Goal: Task Accomplishment & Management: Manage account settings

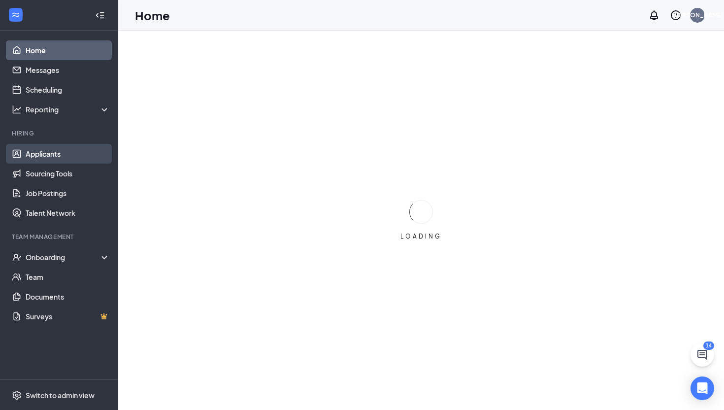
click at [47, 155] on link "Applicants" at bounding box center [68, 154] width 84 height 20
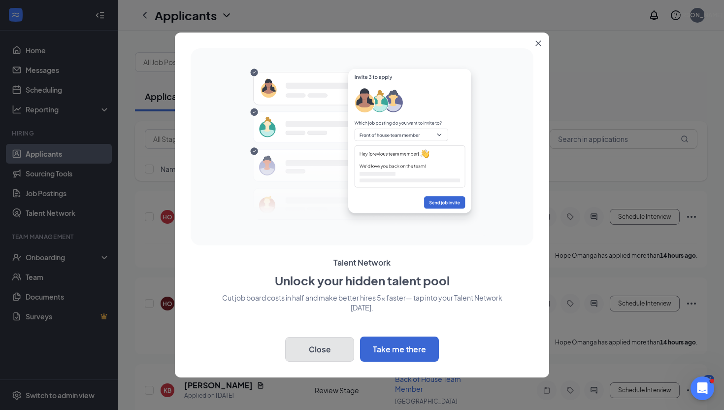
click at [319, 340] on button "Close" at bounding box center [319, 349] width 69 height 25
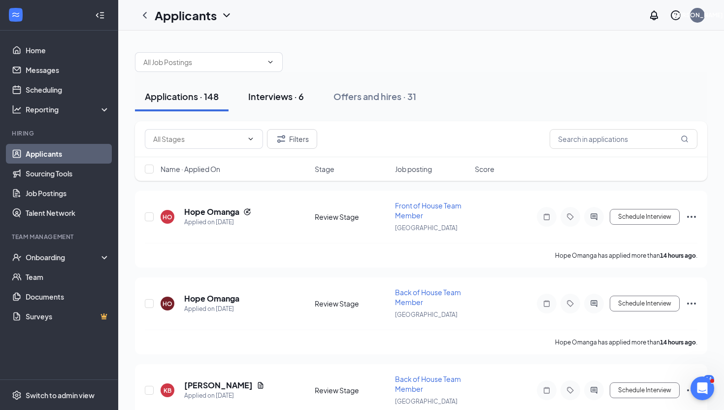
click at [277, 89] on button "Interviews · 6" at bounding box center [275, 97] width 75 height 30
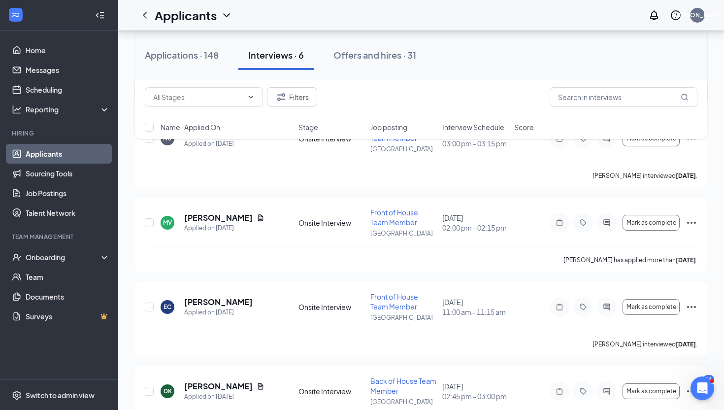
scroll to position [162, 0]
click at [652, 306] on span "Mark as complete" at bounding box center [651, 306] width 50 height 7
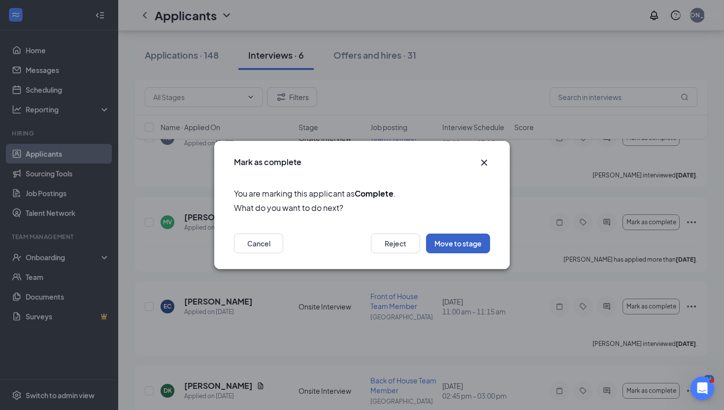
click at [452, 245] on button "Move to stage" at bounding box center [458, 243] width 64 height 20
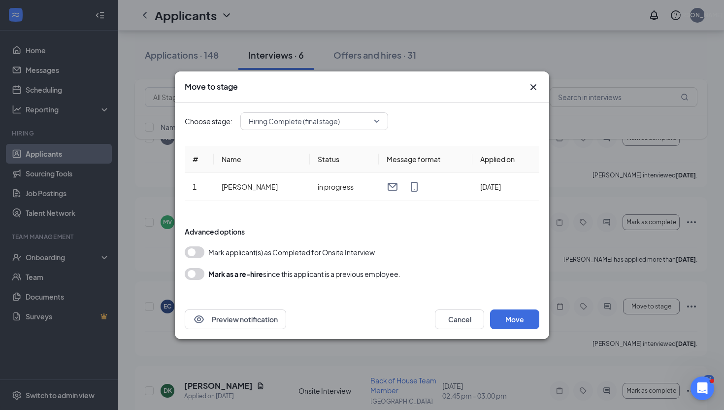
click at [324, 125] on span "Hiring Complete (final stage)" at bounding box center [294, 121] width 91 height 15
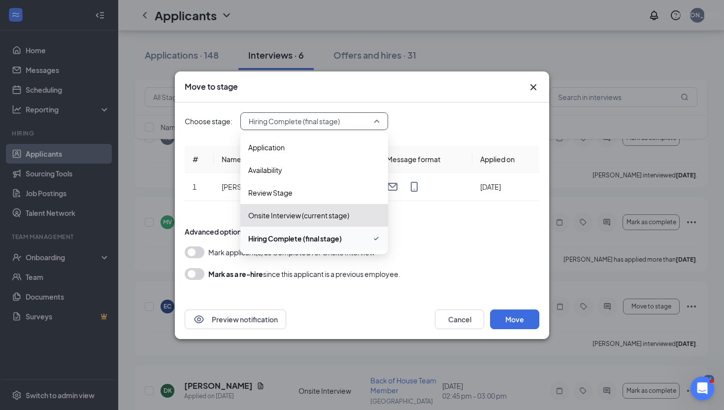
click at [287, 238] on span "Hiring Complete (final stage)" at bounding box center [295, 238] width 94 height 11
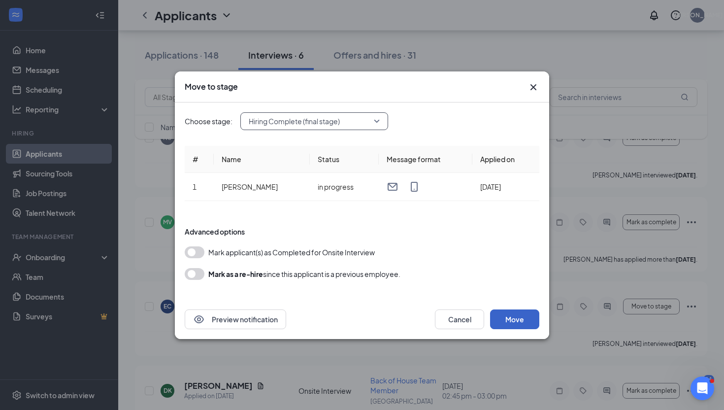
click at [513, 315] on button "Move" at bounding box center [514, 319] width 49 height 20
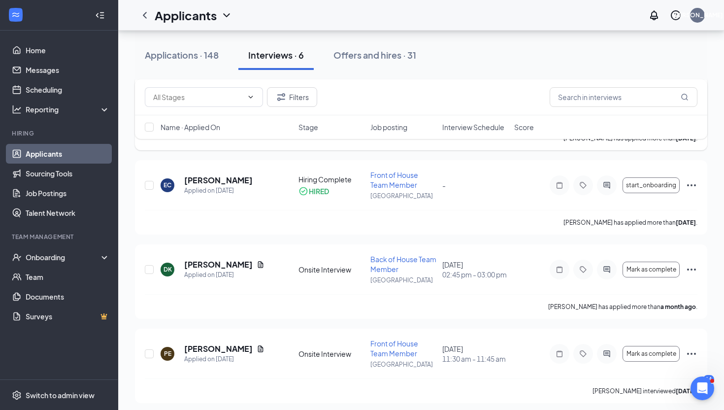
scroll to position [286, 0]
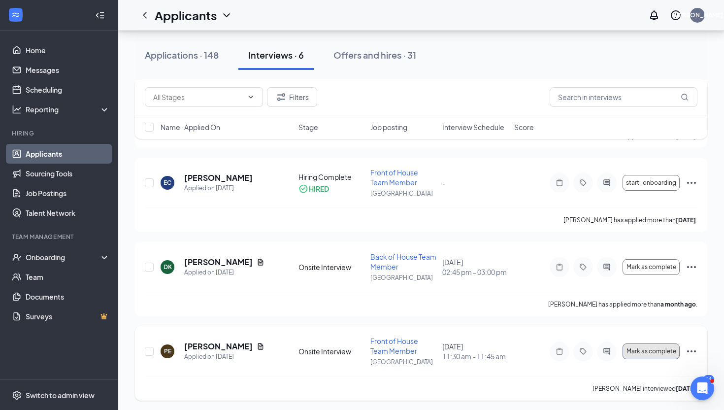
click at [656, 353] on span "Mark as complete" at bounding box center [651, 351] width 50 height 7
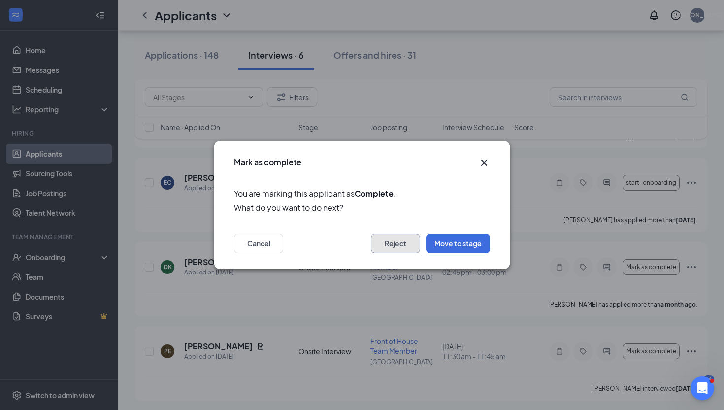
click at [384, 247] on button "Reject" at bounding box center [395, 243] width 49 height 20
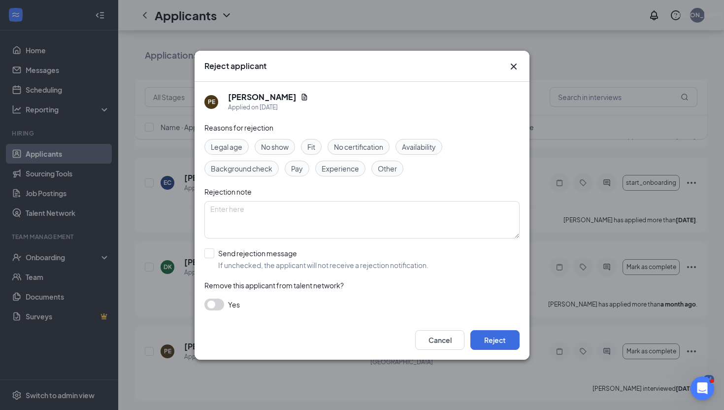
scroll to position [204, 0]
click at [211, 249] on input "Send rejection message If unchecked, the applicant will not receive a rejection…" at bounding box center [316, 259] width 224 height 22
checkbox input "true"
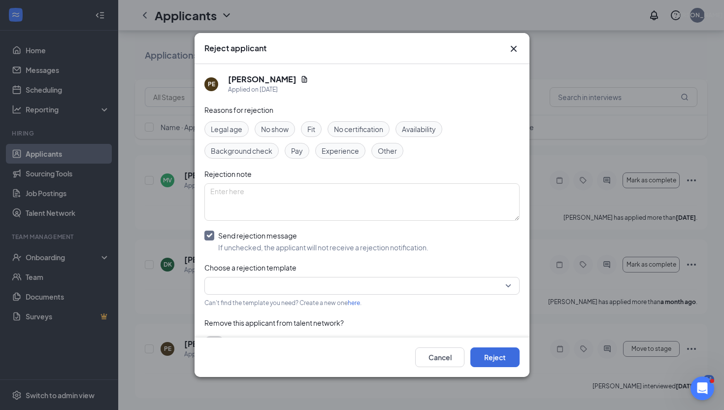
scroll to position [20, 0]
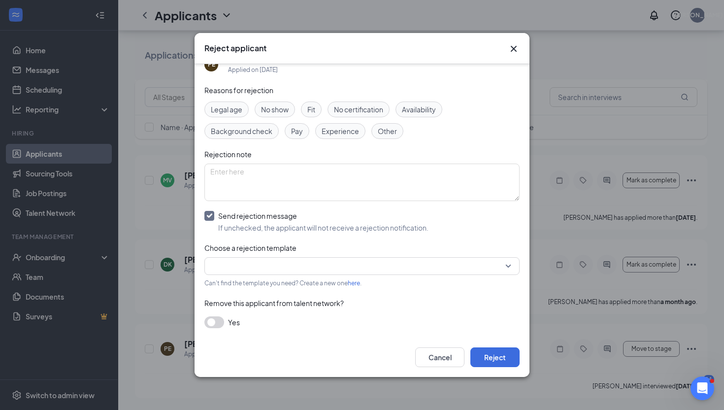
click at [335, 267] on input "search" at bounding box center [358, 265] width 296 height 17
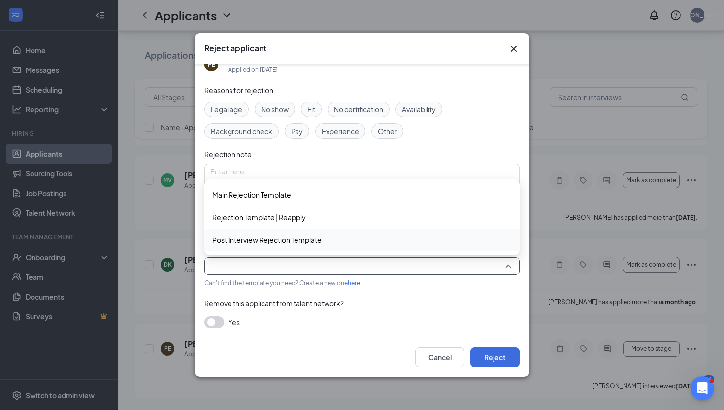
click at [287, 234] on span "Post Interview Rejection Template" at bounding box center [266, 239] width 109 height 11
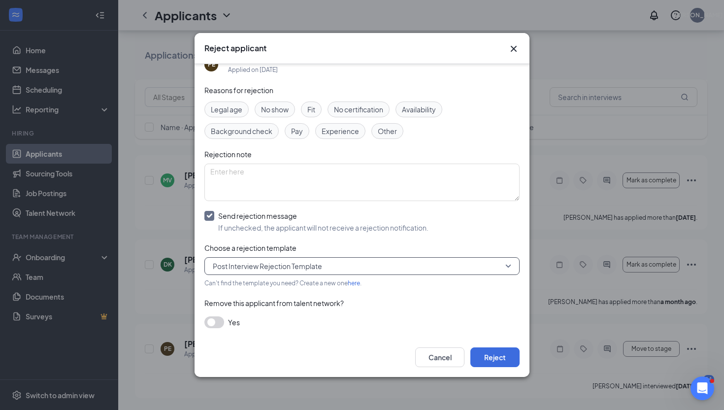
click at [219, 320] on button "button" at bounding box center [214, 322] width 20 height 12
click at [432, 108] on span "Availability" at bounding box center [419, 109] width 34 height 11
click at [352, 134] on span "Experience" at bounding box center [339, 131] width 37 height 11
click at [492, 353] on button "Reject" at bounding box center [494, 357] width 49 height 20
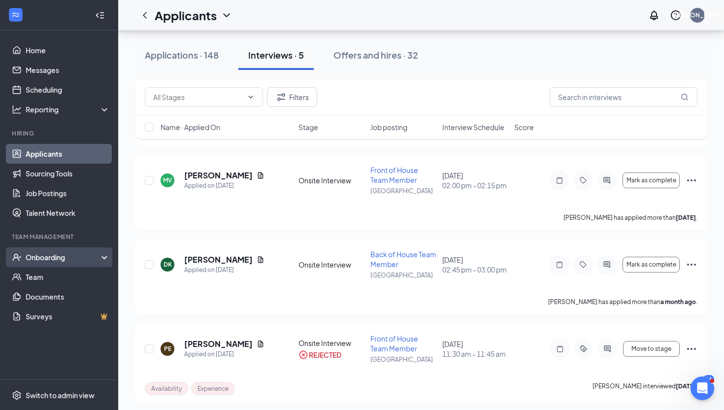
click at [64, 259] on div "Onboarding" at bounding box center [64, 257] width 76 height 10
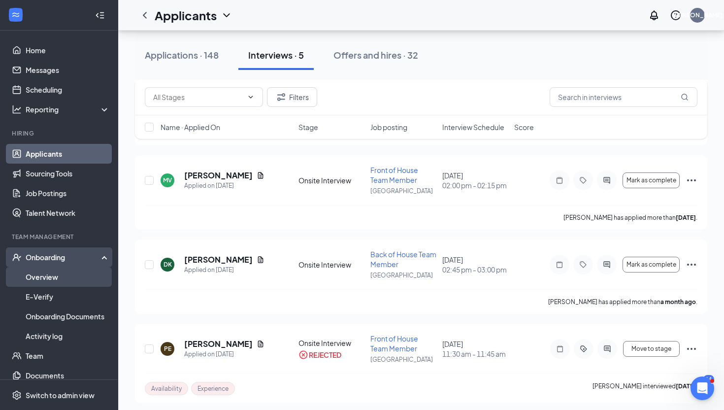
click at [46, 275] on link "Overview" at bounding box center [68, 277] width 84 height 20
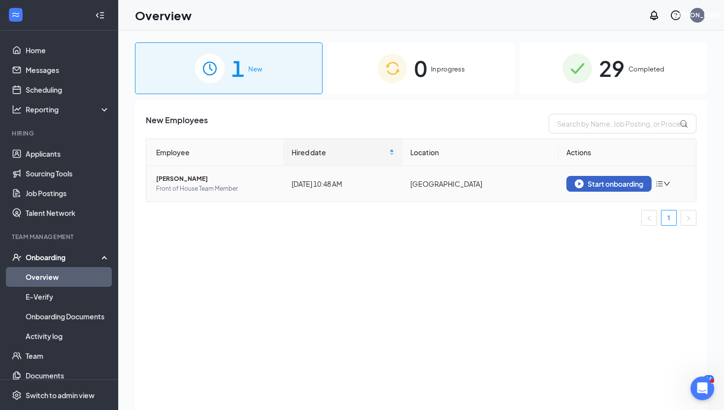
click at [613, 179] on div "Start onboarding" at bounding box center [608, 183] width 68 height 9
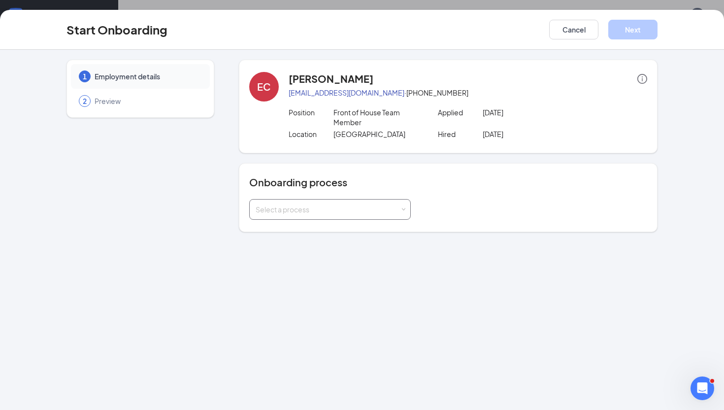
click at [350, 213] on div "Select a process" at bounding box center [327, 209] width 144 height 10
click at [276, 231] on span "[US_STATE]" at bounding box center [271, 229] width 36 height 9
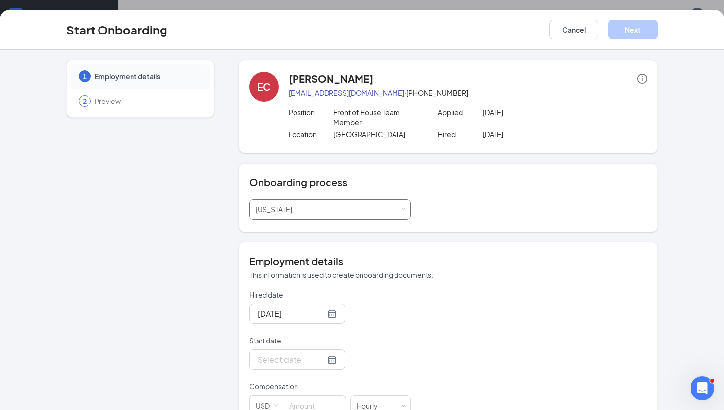
scroll to position [67, 0]
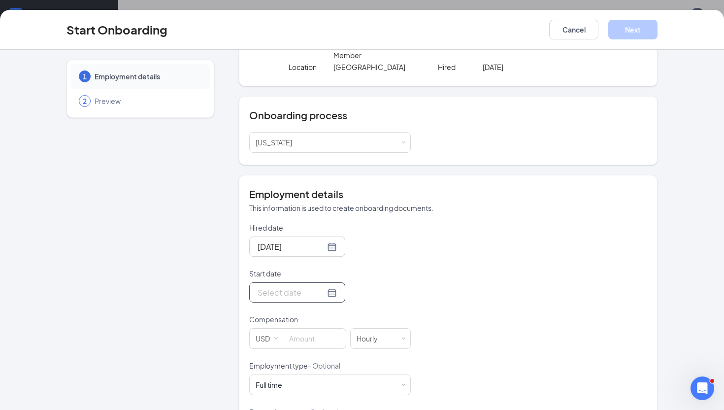
click at [321, 293] on div at bounding box center [296, 292] width 79 height 12
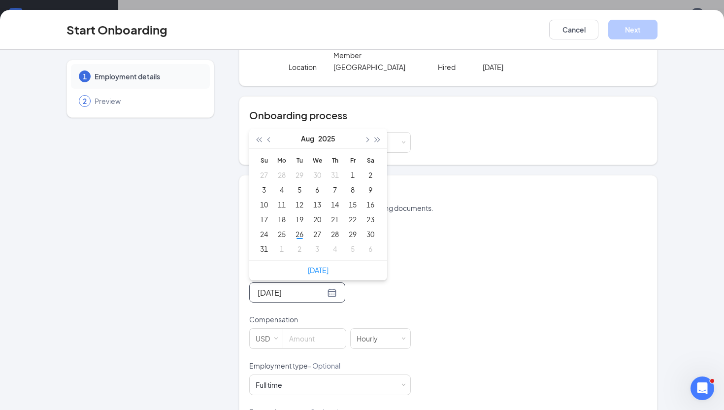
type input "[DATE]"
click at [376, 138] on span "button" at bounding box center [377, 139] width 5 height 5
type input "[DATE]"
click at [283, 204] on div "10" at bounding box center [282, 204] width 12 height 12
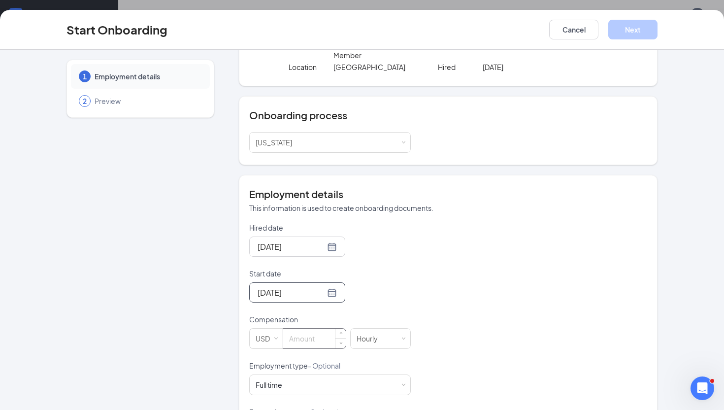
click at [306, 339] on input at bounding box center [314, 338] width 63 height 20
type input "18.5"
click at [479, 265] on div "Hired date [DATE] Start date [DATE] [DATE] Su Mo Tu We Th Fr Sa 26 27 28 29 30 …" at bounding box center [448, 361] width 398 height 276
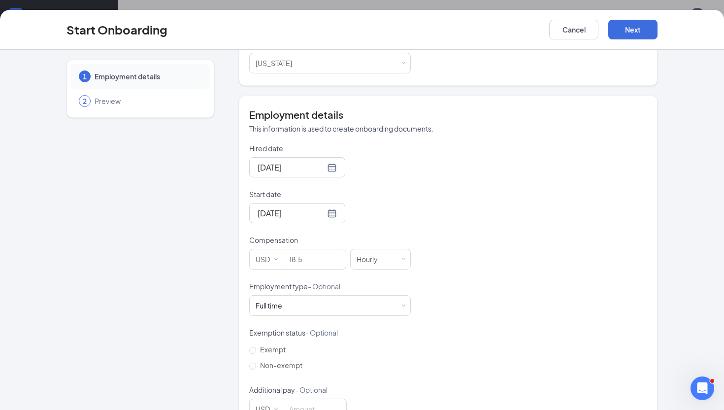
scroll to position [178, 0]
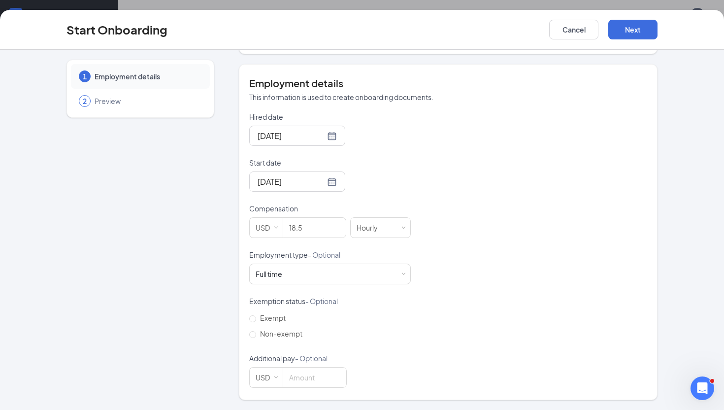
click at [289, 285] on form "Hired date [DATE] Start date [DATE] [DATE] Su Mo Tu We Th Fr Sa 26 27 28 29 30 …" at bounding box center [329, 250] width 161 height 276
click at [282, 273] on div "Full time Works 30+ hours per week and is reasonably expected to work" at bounding box center [271, 274] width 33 height 10
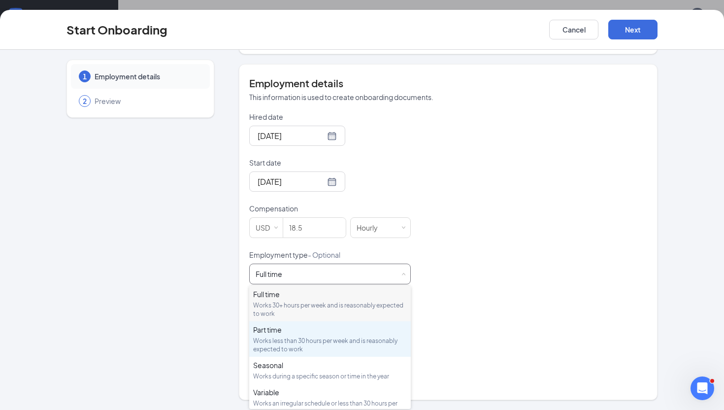
click at [271, 337] on div "Works less than 30 hours per week and is reasonably expected to work" at bounding box center [330, 344] width 154 height 17
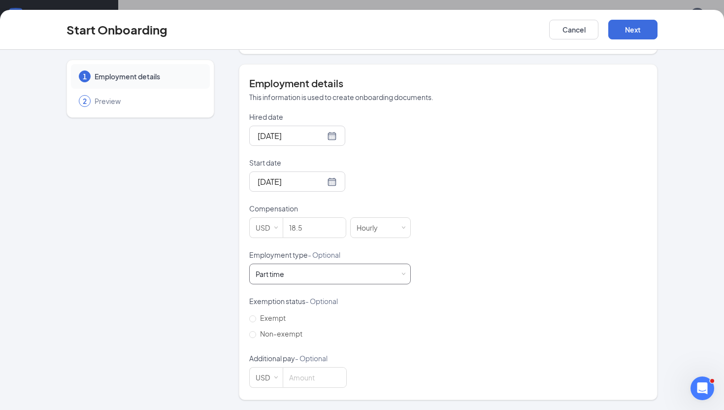
scroll to position [44, 0]
click at [265, 333] on span "Non-exempt" at bounding box center [281, 333] width 50 height 9
click at [256, 333] on input "Non-exempt" at bounding box center [252, 334] width 7 height 7
radio input "true"
click at [624, 36] on button "Next" at bounding box center [632, 30] width 49 height 20
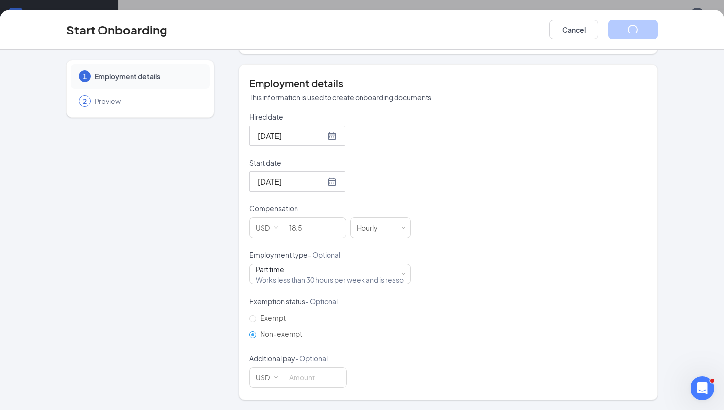
scroll to position [0, 0]
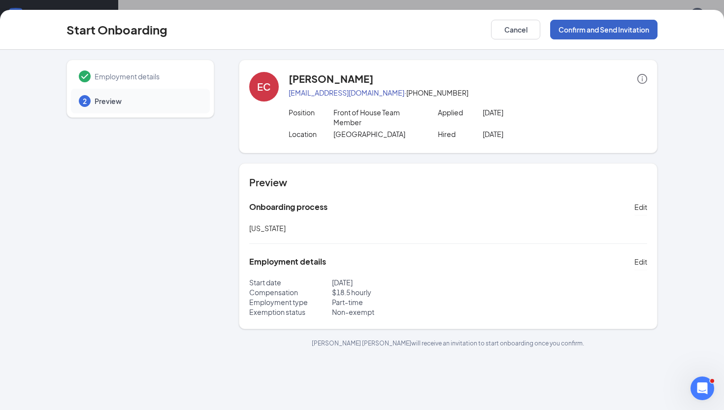
click at [573, 35] on button "Confirm and Send Invitation" at bounding box center [603, 30] width 107 height 20
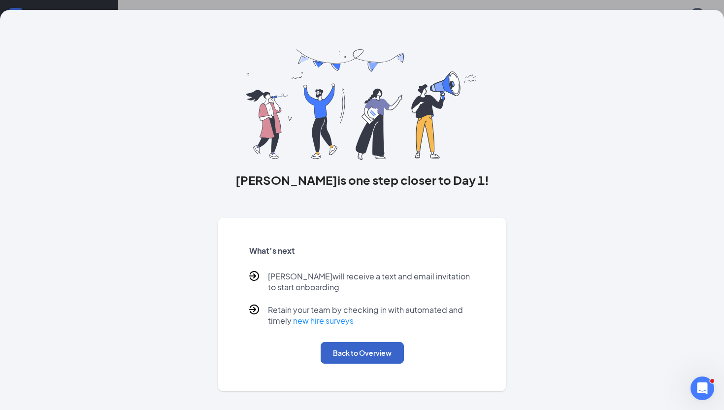
click at [348, 355] on button "Back to Overview" at bounding box center [361, 353] width 83 height 22
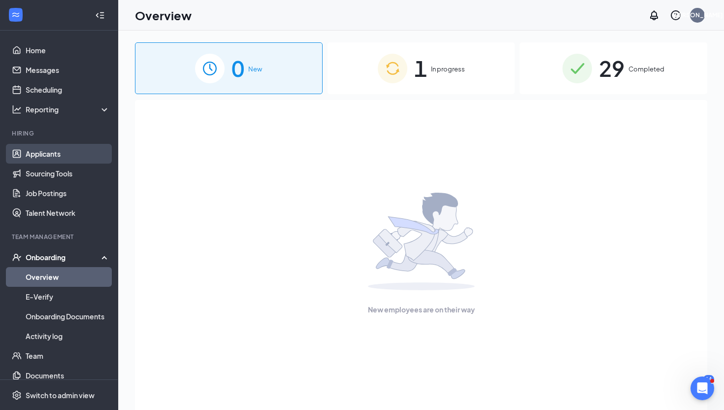
click at [73, 152] on link "Applicants" at bounding box center [68, 154] width 84 height 20
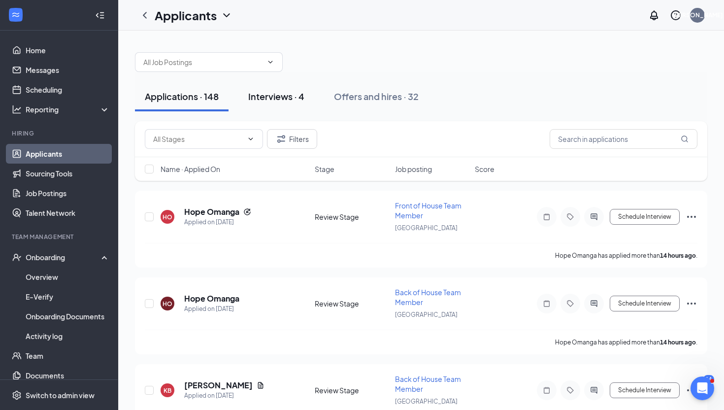
click at [284, 96] on div "Interviews · 4" at bounding box center [276, 96] width 56 height 12
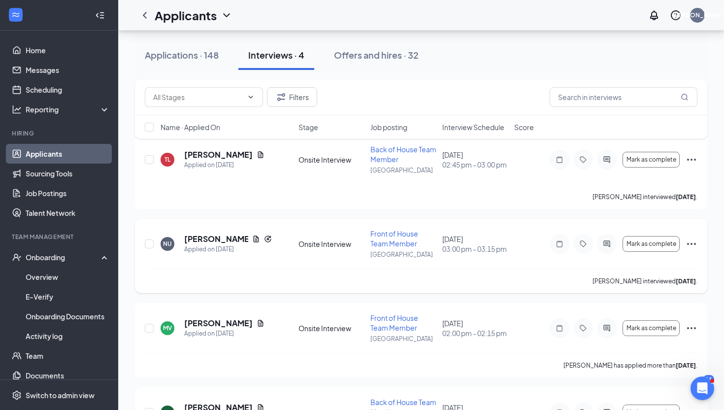
scroll to position [11, 0]
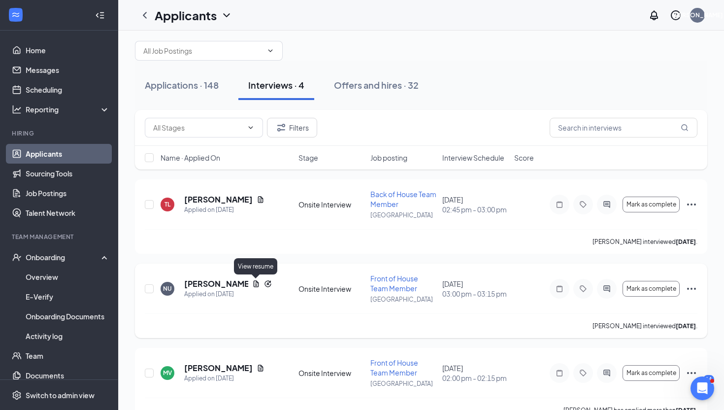
click at [254, 283] on icon "Document" at bounding box center [256, 283] width 5 height 6
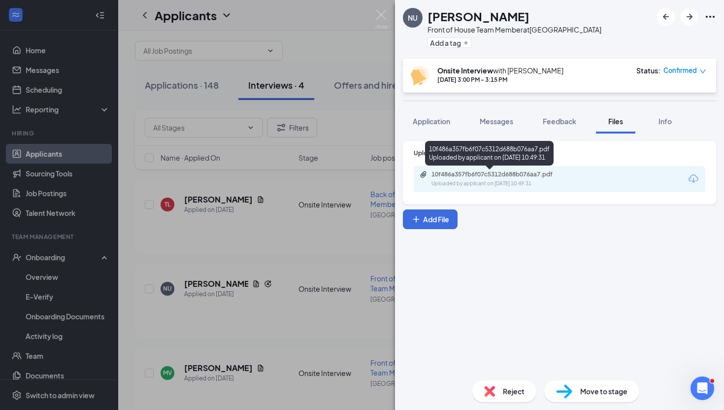
click at [515, 179] on div "10f486a357fb6f07c5312d688b076aa7.pdf Uploaded by applicant on [DATE] 10:49:31" at bounding box center [498, 178] width 159 height 17
click at [335, 42] on div "NU [PERSON_NAME] Front of House Team Member at [GEOGRAPHIC_DATA] Add a tag Onsi…" at bounding box center [362, 205] width 724 height 410
